Goal: Task Accomplishment & Management: Use online tool/utility

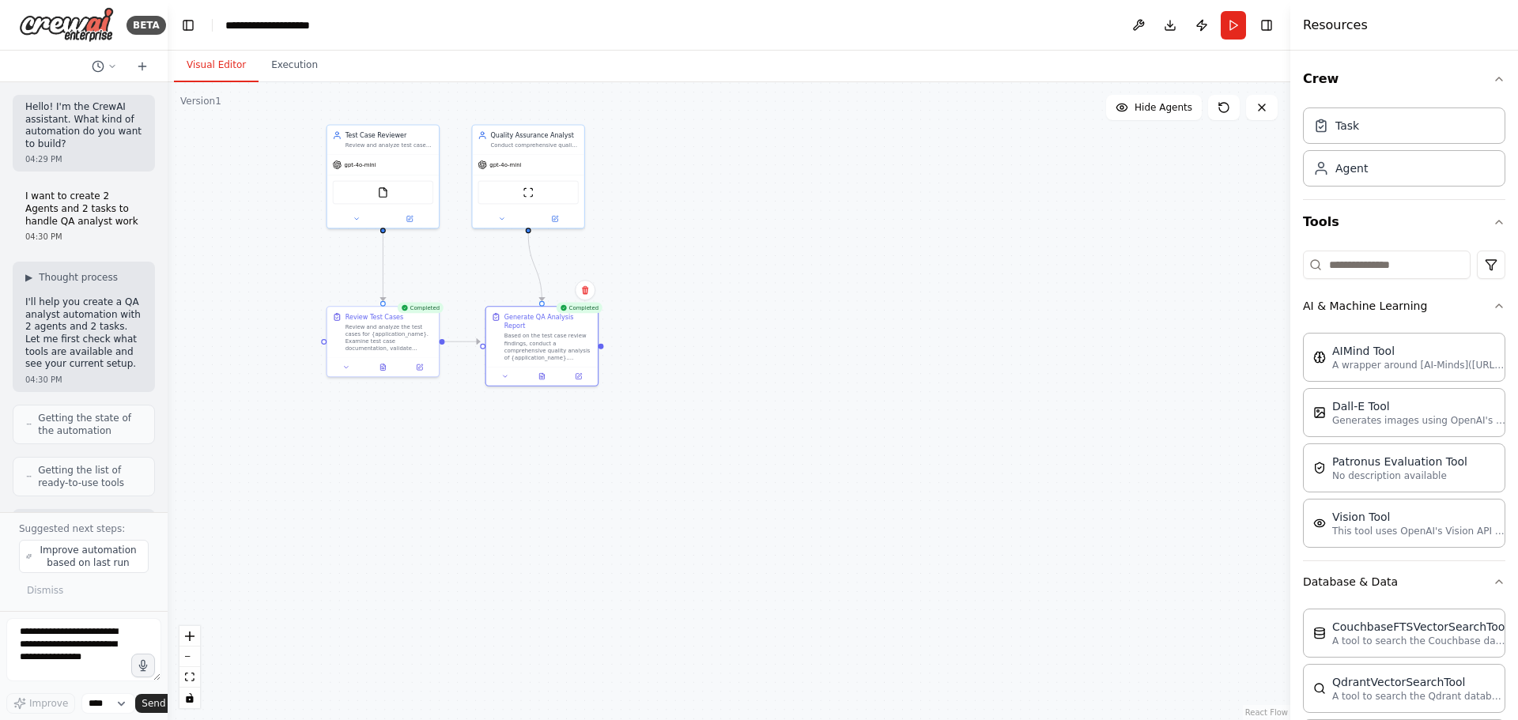
click at [560, 150] on div "Quality Assurance Analyst Conduct comprehensive quality analysis of {applicatio…" at bounding box center [529, 140] width 112 height 29
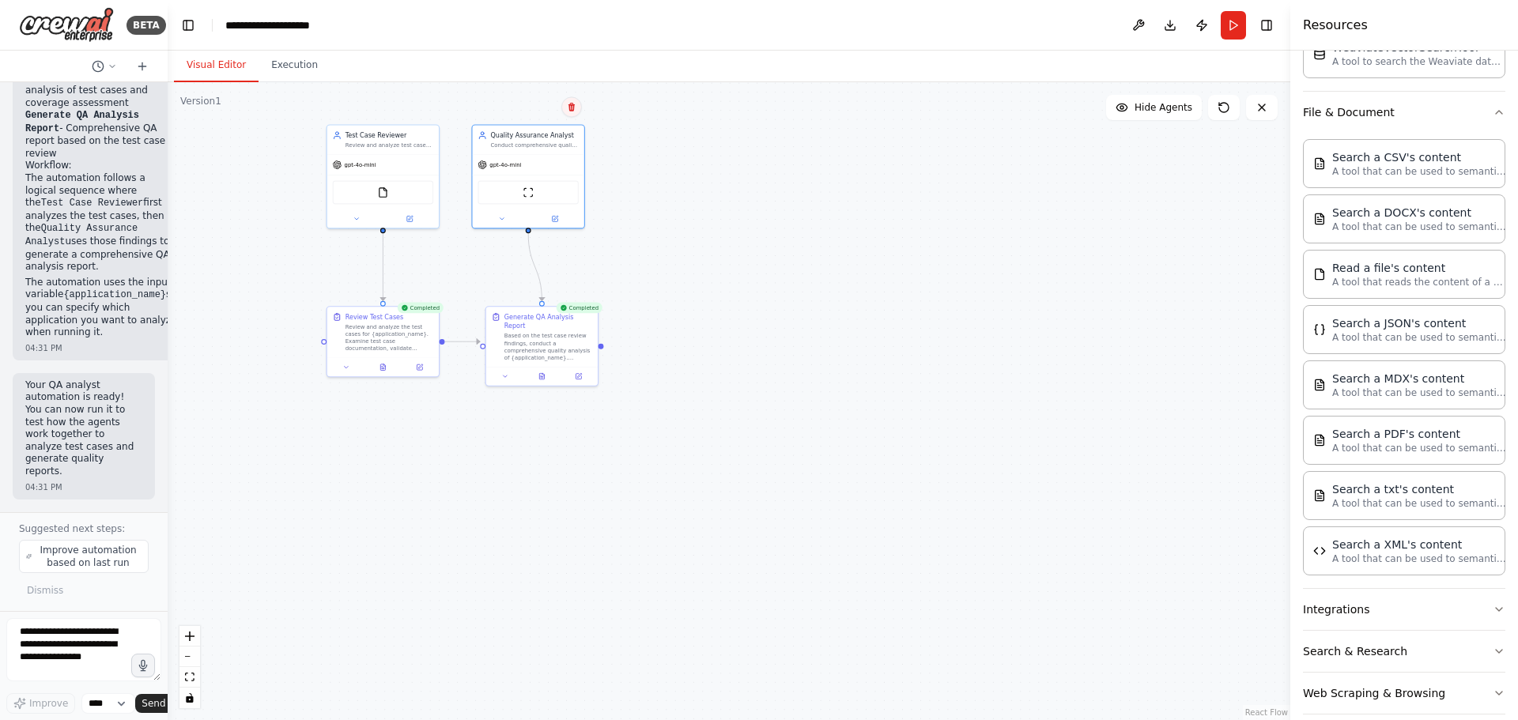
click at [573, 106] on icon at bounding box center [571, 106] width 9 height 9
click at [537, 108] on button "Confirm" at bounding box center [527, 106] width 56 height 19
click at [406, 149] on div "Test Case Reviewer Review and analyze test cases for {application_name}, ensuri…" at bounding box center [383, 137] width 112 height 29
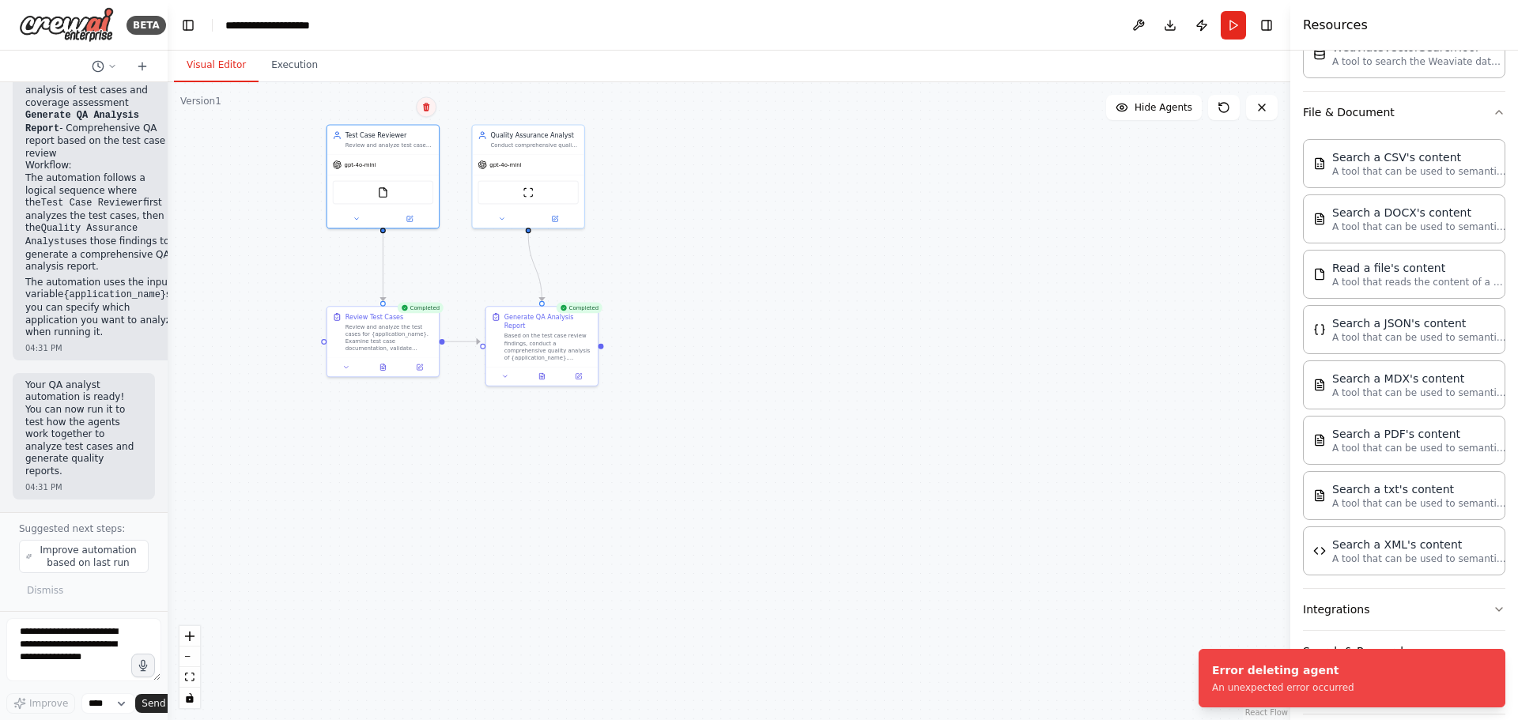
click at [425, 108] on icon at bounding box center [426, 106] width 9 height 9
click at [383, 111] on button "Confirm" at bounding box center [382, 106] width 56 height 19
click at [419, 106] on button at bounding box center [426, 106] width 21 height 21
click at [391, 105] on button "Confirm" at bounding box center [382, 106] width 56 height 19
click at [743, 257] on div ".deletable-edge-delete-btn { width: 20px; height: 20px; border: 0px solid #ffff…" at bounding box center [729, 401] width 1123 height 638
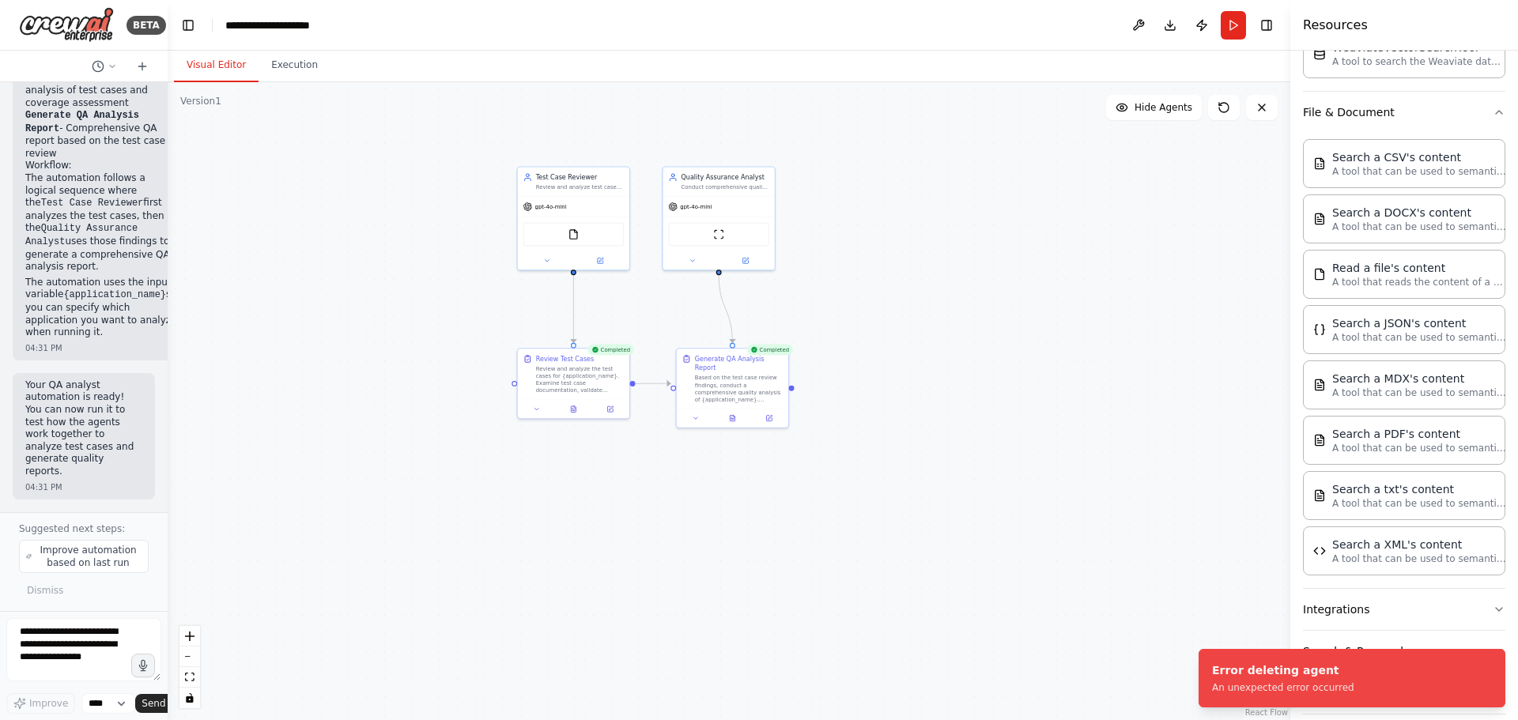
drag, startPoint x: 641, startPoint y: 415, endPoint x: 831, endPoint y: 457, distance: 195.2
click at [831, 457] on div ".deletable-edge-delete-btn { width: 20px; height: 20px; border: 0px solid #ffff…" at bounding box center [729, 401] width 1123 height 638
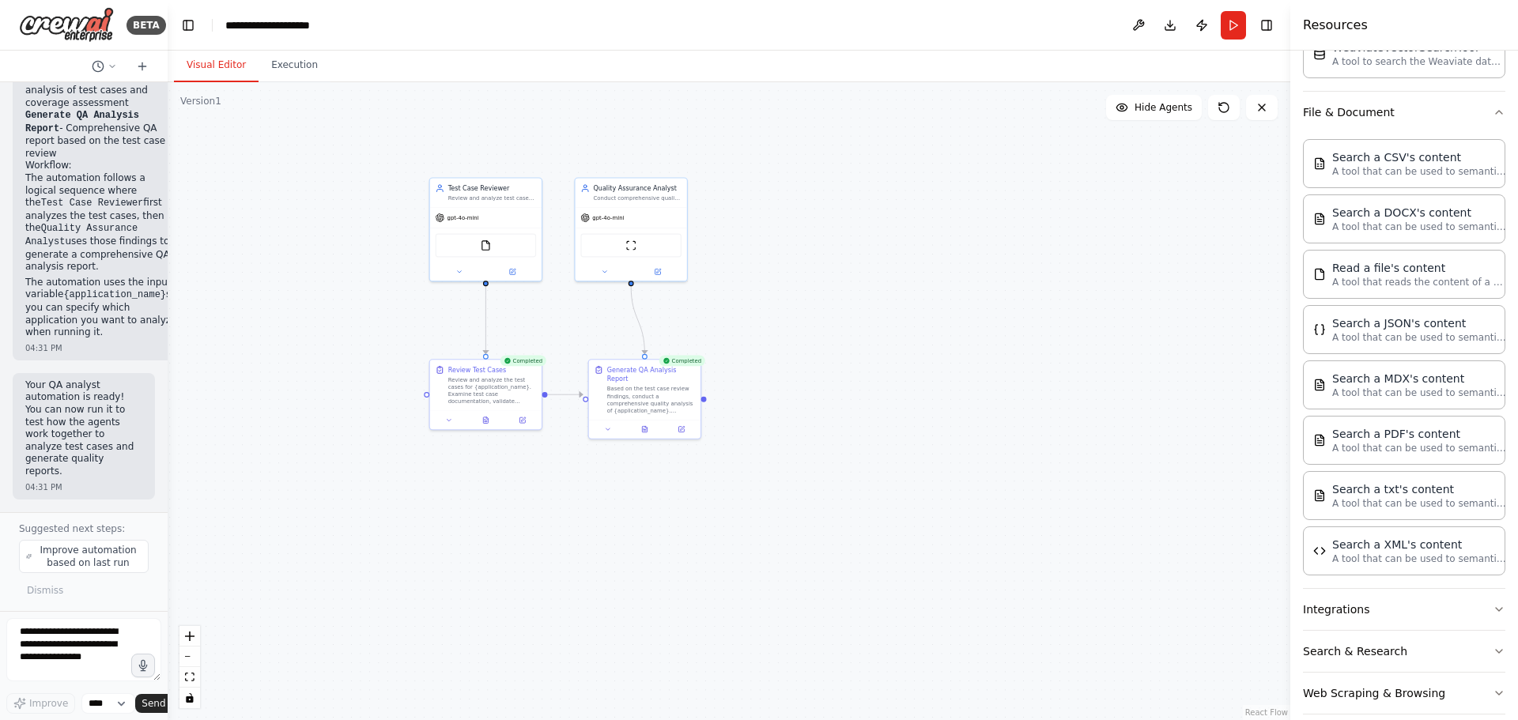
drag, startPoint x: 475, startPoint y: 117, endPoint x: 387, endPoint y: 128, distance: 88.5
click at [387, 128] on div ".deletable-edge-delete-btn { width: 20px; height: 20px; border: 0px solid #ffff…" at bounding box center [729, 401] width 1123 height 638
click at [1257, 112] on icon at bounding box center [1262, 107] width 13 height 13
click at [1269, 106] on button at bounding box center [1262, 107] width 32 height 25
